Goal: Information Seeking & Learning: Learn about a topic

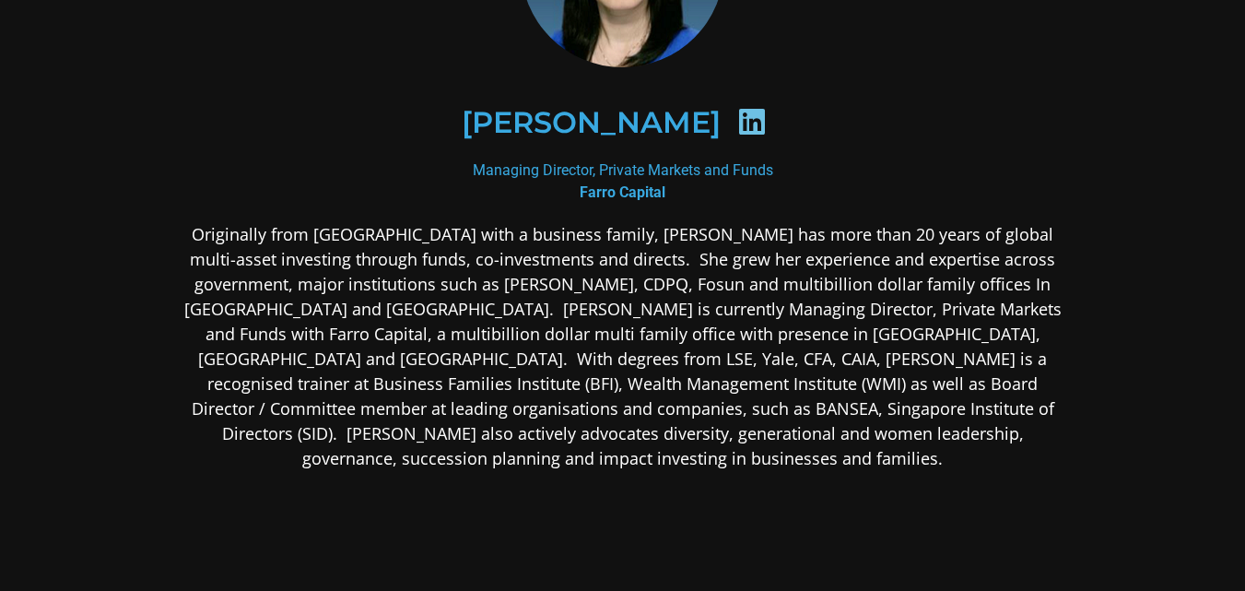
scroll to position [206, 0]
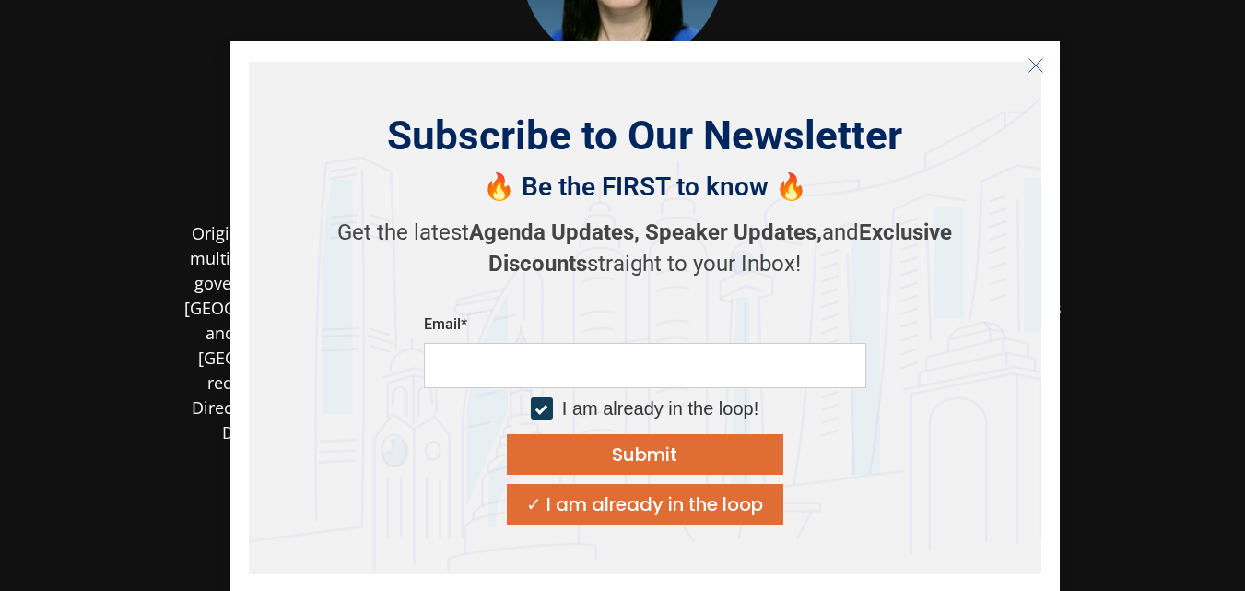
click at [1034, 59] on icon "Close" at bounding box center [1036, 65] width 17 height 17
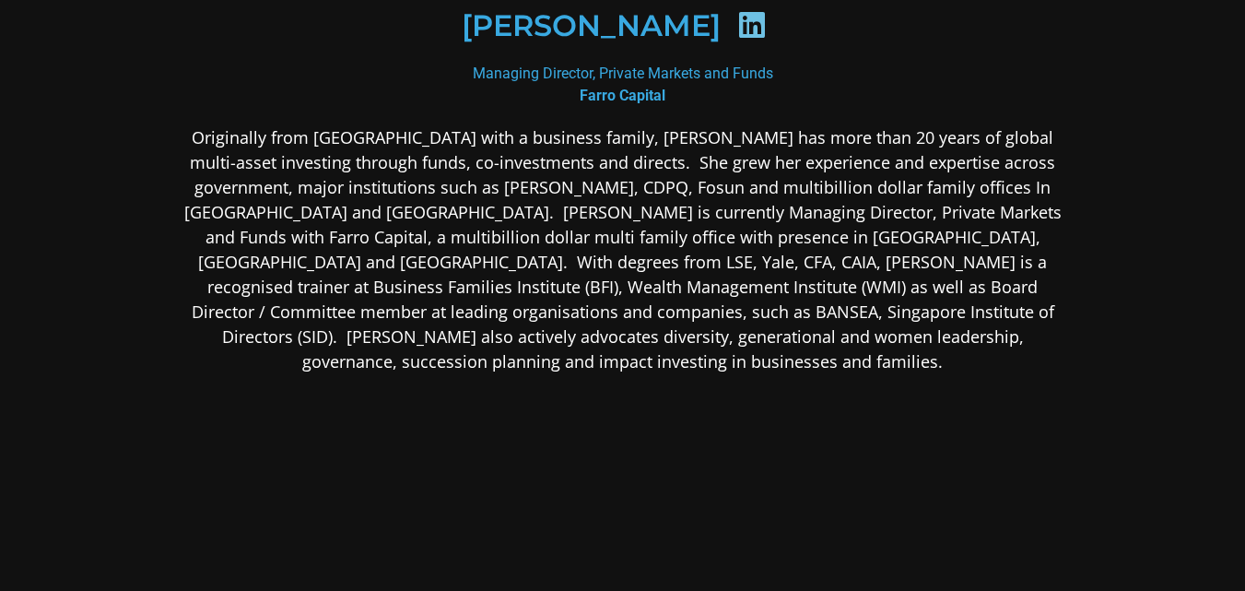
scroll to position [300, 0]
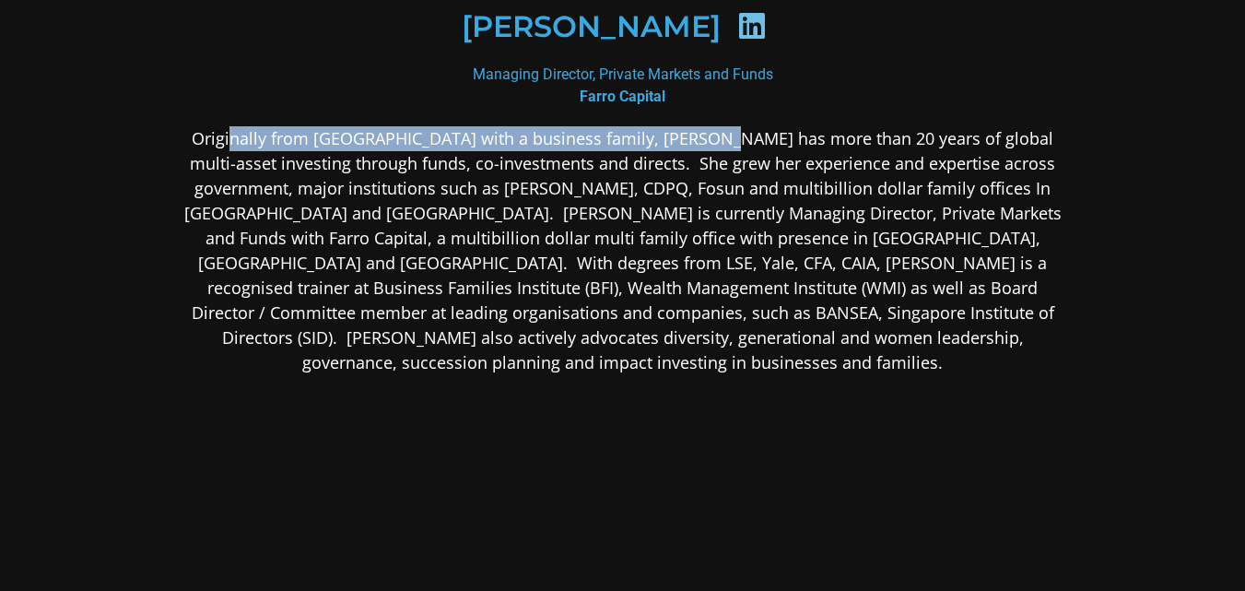
drag, startPoint x: 230, startPoint y: 135, endPoint x: 738, endPoint y: 152, distance: 508.1
click at [738, 152] on p "Originally from [GEOGRAPHIC_DATA] with a business family, [PERSON_NAME] has mor…" at bounding box center [623, 250] width 896 height 249
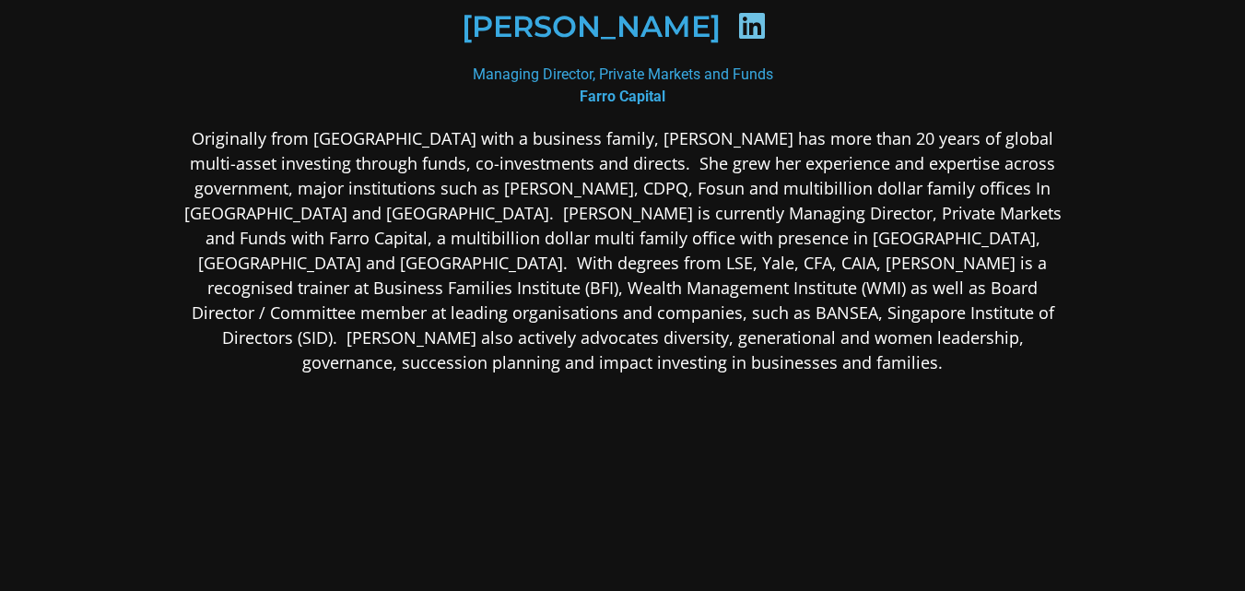
click at [574, 209] on p "Originally from [GEOGRAPHIC_DATA] with a business family, [PERSON_NAME] has mor…" at bounding box center [623, 250] width 896 height 249
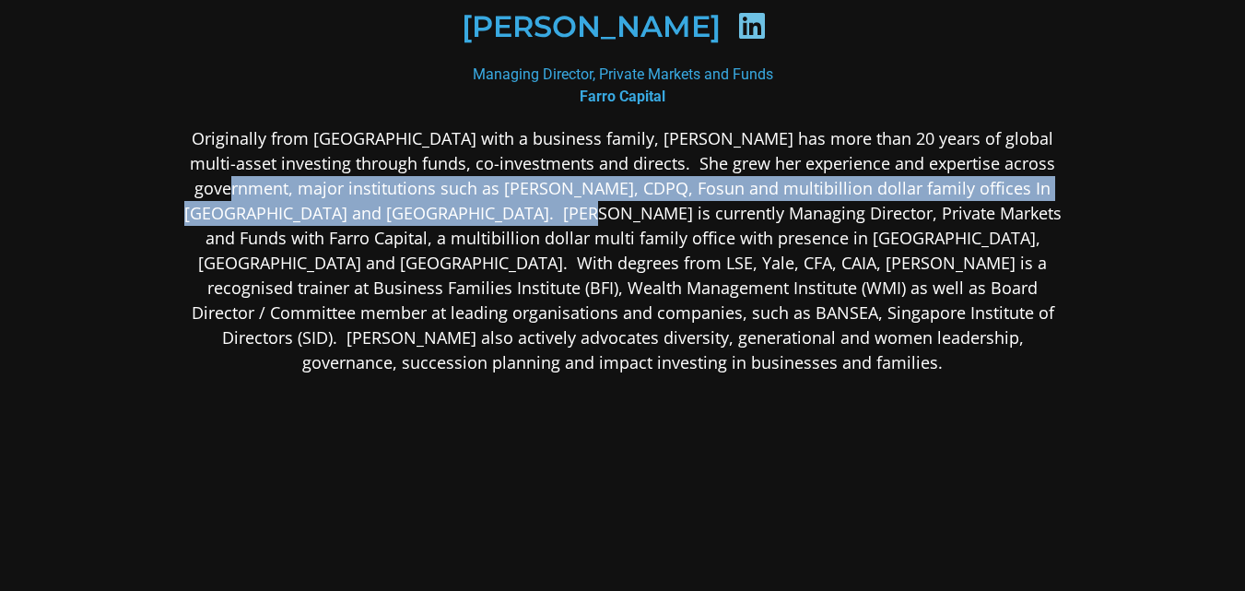
drag, startPoint x: 200, startPoint y: 178, endPoint x: 472, endPoint y: 206, distance: 273.3
click at [472, 206] on p "Originally from [GEOGRAPHIC_DATA] with a business family, [PERSON_NAME] has mor…" at bounding box center [623, 250] width 896 height 249
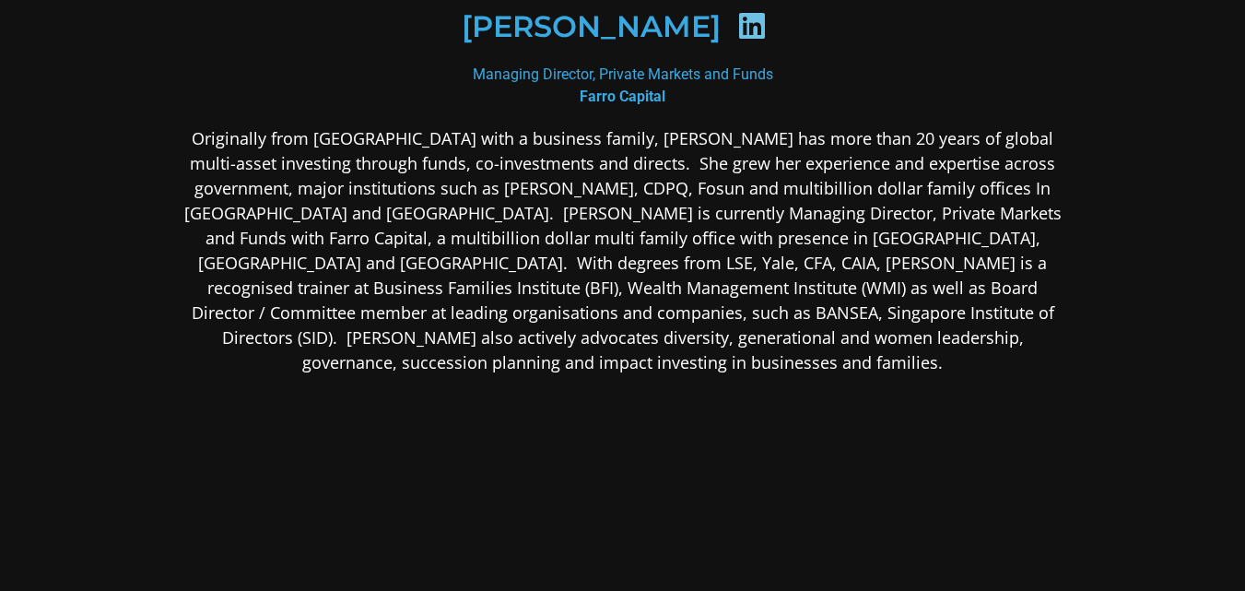
click at [802, 217] on p "Originally from [GEOGRAPHIC_DATA] with a business family, [PERSON_NAME] has mor…" at bounding box center [623, 250] width 896 height 249
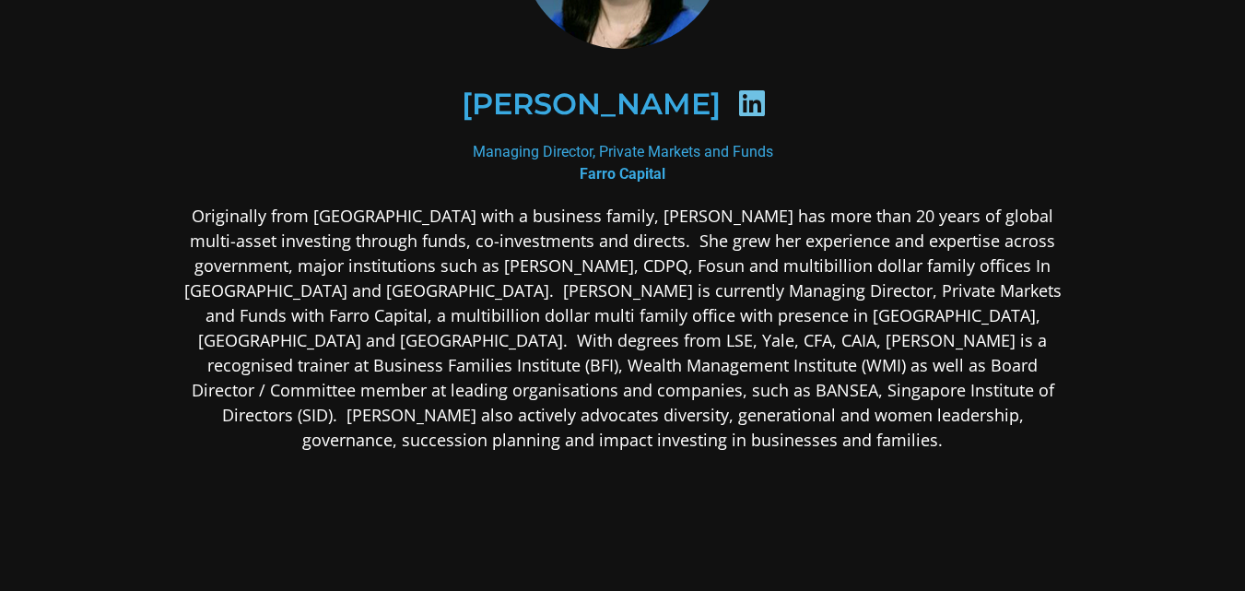
scroll to position [222, 0]
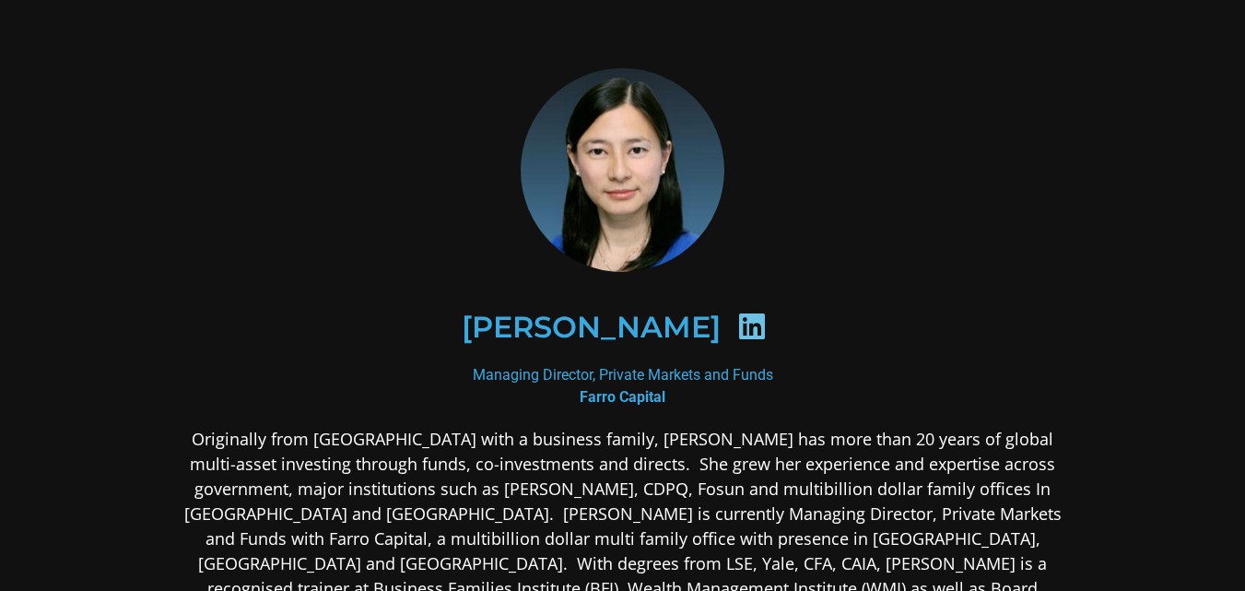
scroll to position [222, 0]
